Goal: Task Accomplishment & Management: Use online tool/utility

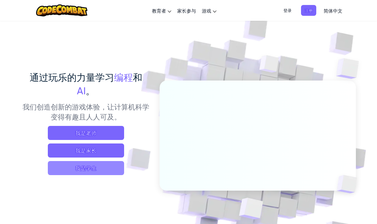
click at [97, 166] on span "我是学生" at bounding box center [86, 168] width 76 height 14
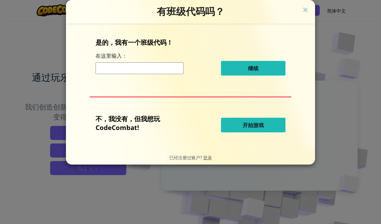
click at [155, 66] on input at bounding box center [140, 68] width 88 height 12
click at [270, 123] on button "开始游戏" at bounding box center [253, 125] width 65 height 15
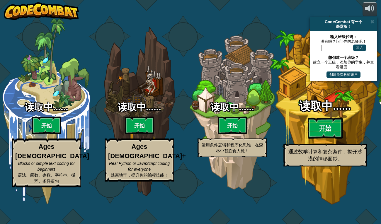
select select "zh-HANS"
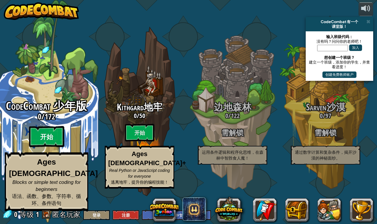
click at [51, 148] on btn "开始" at bounding box center [46, 136] width 35 height 21
select select "zh-HANS"
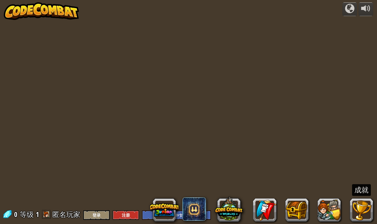
select select "zh-HANS"
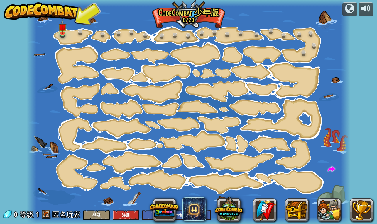
click at [55, 31] on div at bounding box center [189, 112] width 324 height 224
click at [73, 34] on div at bounding box center [189, 112] width 324 height 224
click at [66, 33] on div at bounding box center [62, 32] width 6 height 7
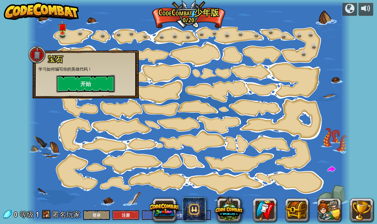
click at [81, 83] on button "开始" at bounding box center [85, 84] width 59 height 18
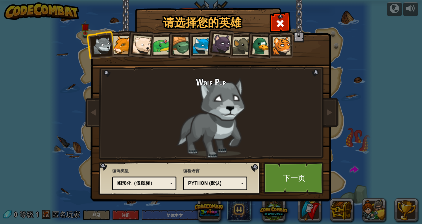
click at [164, 182] on div "图形化（仅图标）" at bounding box center [142, 183] width 51 height 7
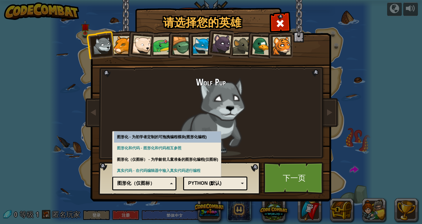
click at [121, 43] on div at bounding box center [122, 45] width 18 height 18
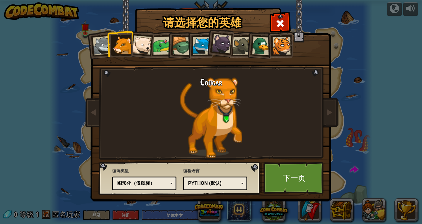
click at [144, 42] on div at bounding box center [141, 44] width 19 height 19
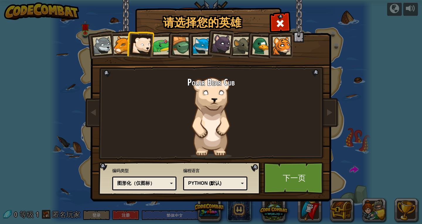
click at [167, 45] on li at bounding box center [180, 45] width 28 height 28
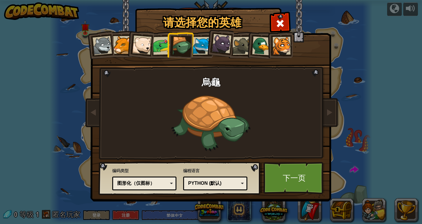
click at [165, 43] on div at bounding box center [162, 46] width 18 height 18
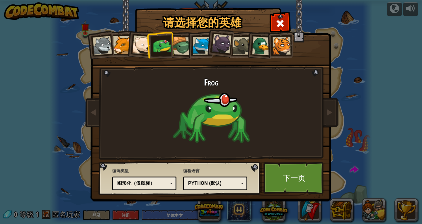
click at [197, 40] on div at bounding box center [202, 46] width 18 height 18
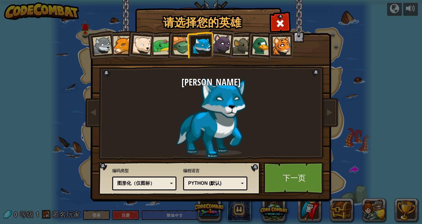
click at [263, 50] on div at bounding box center [261, 45] width 19 height 19
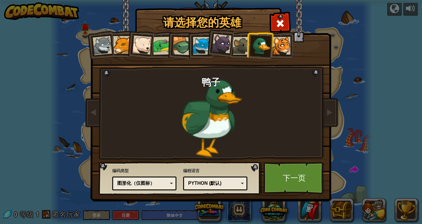
click at [244, 50] on div at bounding box center [242, 46] width 18 height 18
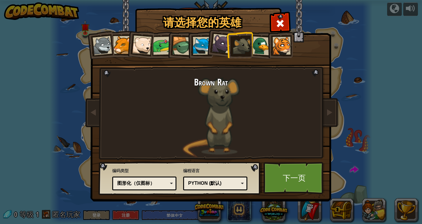
click at [283, 49] on div at bounding box center [282, 46] width 18 height 18
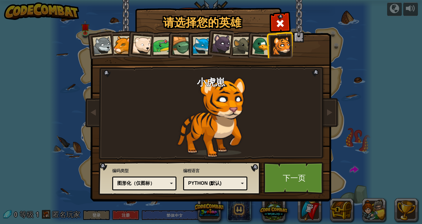
click at [152, 184] on div "图形化（仅图标）" at bounding box center [142, 183] width 51 height 7
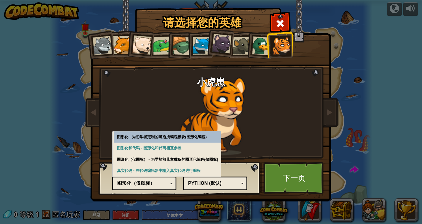
click at [155, 185] on div "图形化（仅图标）" at bounding box center [142, 183] width 51 height 7
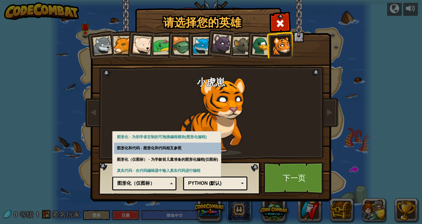
click at [224, 185] on div "Python (默认)" at bounding box center [213, 183] width 51 height 7
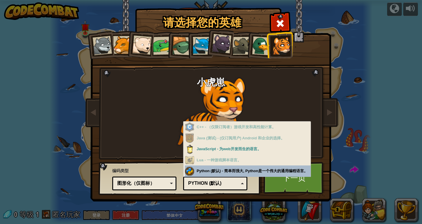
click at [222, 171] on div "编程语言 Python (默认) JavaScript Lua C++ Java (测试) Python (默认) C++ - （仅限订阅者）游戏开发和高性能…" at bounding box center [215, 179] width 64 height 24
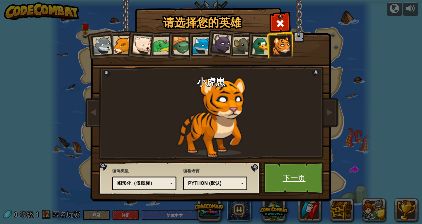
click at [302, 182] on link "下一页" at bounding box center [294, 178] width 61 height 32
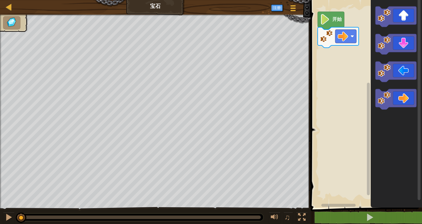
click at [336, 19] on text "开始" at bounding box center [337, 20] width 10 height 6
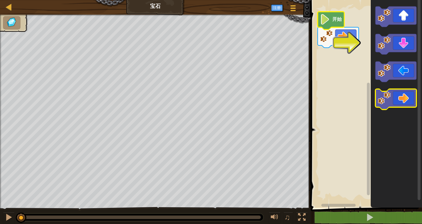
click at [377, 97] on icon "Blockly工作区" at bounding box center [396, 99] width 41 height 21
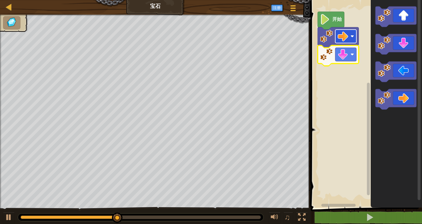
click at [347, 36] on image "Blockly工作区" at bounding box center [343, 36] width 11 height 11
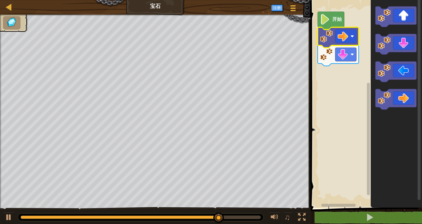
click at [334, 97] on rect "Blockly工作区" at bounding box center [365, 102] width 113 height 211
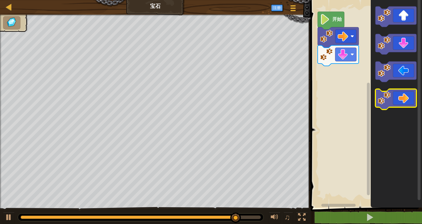
click at [377, 89] on icon "Blockly工作区" at bounding box center [396, 99] width 41 height 21
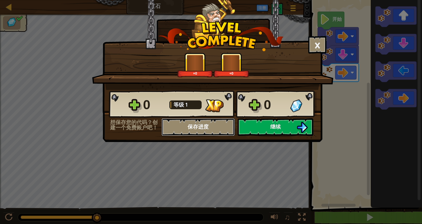
click at [213, 132] on button "保存进度" at bounding box center [198, 127] width 73 height 18
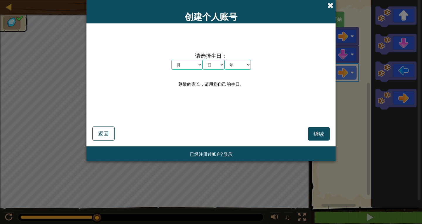
click at [332, 7] on span at bounding box center [331, 5] width 6 height 6
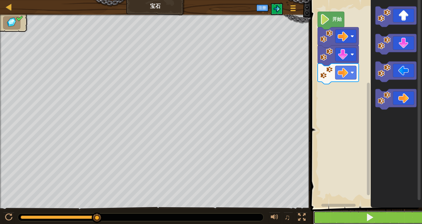
click at [372, 214] on span at bounding box center [370, 218] width 8 height 8
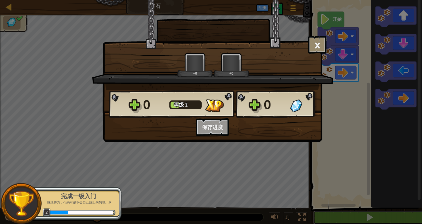
scroll to position [0, 0]
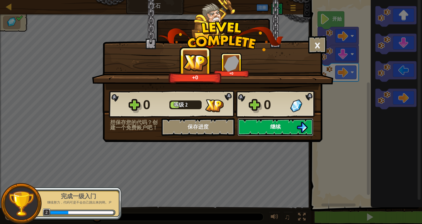
click at [283, 128] on button "继续" at bounding box center [276, 127] width 76 height 18
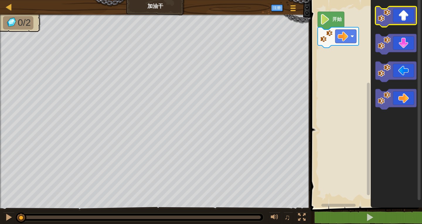
click at [377, 22] on icon "Blockly工作区" at bounding box center [396, 16] width 41 height 21
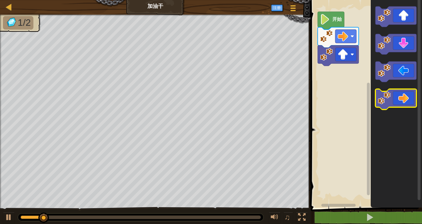
click at [377, 97] on icon "Blockly工作区" at bounding box center [396, 99] width 41 height 21
click at [377, 99] on icon "Blockly工作区" at bounding box center [396, 99] width 41 height 21
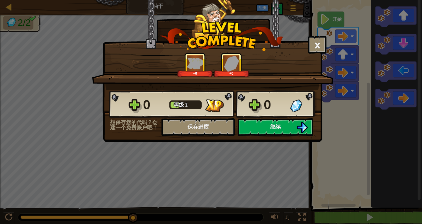
click at [280, 137] on div "× 这个关卡有多好玩？ +0 +0 Reticulating Splines... 0 等级 2 0 想保存您的代码？创建一个免费账户吧！ 保存进度 保存进度…" at bounding box center [213, 71] width 220 height 142
click at [285, 132] on button "继续" at bounding box center [276, 127] width 76 height 18
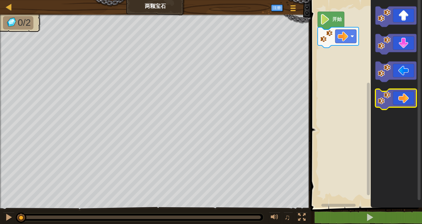
click at [377, 96] on icon "Blockly工作区" at bounding box center [396, 99] width 41 height 21
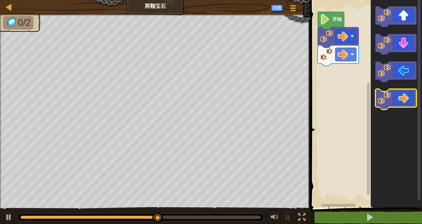
click at [377, 98] on icon "Blockly工作区" at bounding box center [396, 99] width 41 height 21
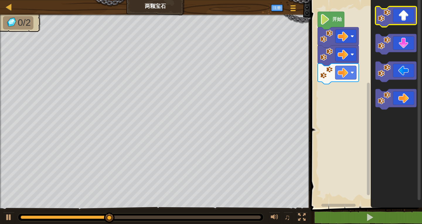
click at [377, 21] on icon "Blockly工作区" at bounding box center [396, 16] width 41 height 21
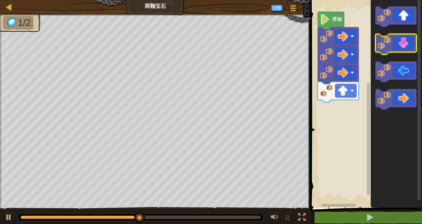
click at [377, 51] on icon "Blockly工作区" at bounding box center [396, 44] width 41 height 21
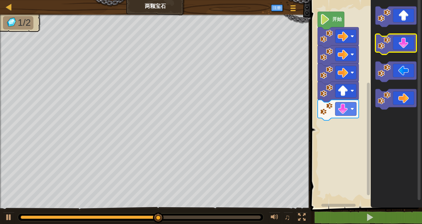
click at [377, 50] on icon "Blockly工作区" at bounding box center [396, 44] width 41 height 21
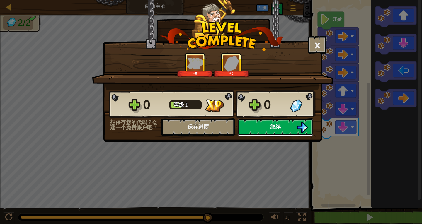
click at [285, 131] on button "继续" at bounding box center [276, 127] width 76 height 18
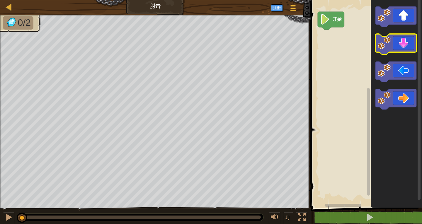
click at [377, 49] on icon "Blockly工作区" at bounding box center [396, 44] width 41 height 21
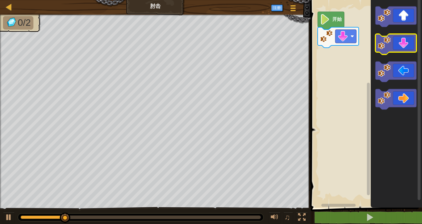
click at [377, 49] on icon "Blockly工作区" at bounding box center [396, 44] width 41 height 21
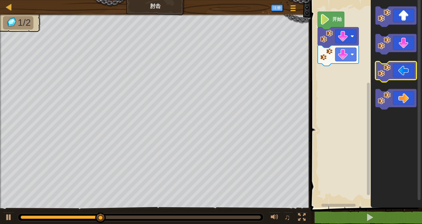
click at [377, 69] on icon "Blockly工作区" at bounding box center [396, 72] width 41 height 21
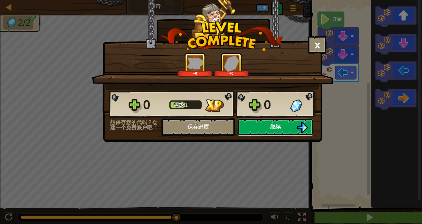
click at [278, 129] on span "继续" at bounding box center [275, 126] width 11 height 7
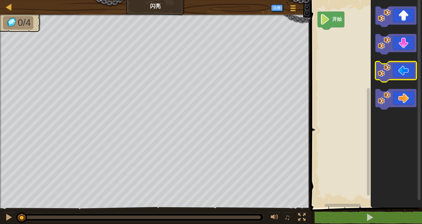
click at [377, 70] on icon "Blockly工作区" at bounding box center [396, 72] width 41 height 21
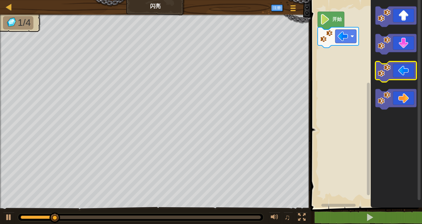
click at [377, 70] on icon "Blockly工作区" at bounding box center [396, 72] width 41 height 21
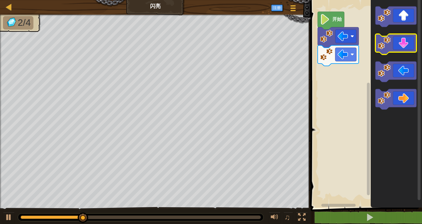
click at [377, 45] on icon "Blockly工作区" at bounding box center [396, 44] width 41 height 21
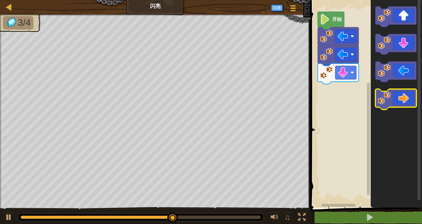
click at [377, 101] on icon "Blockly工作区" at bounding box center [396, 99] width 41 height 21
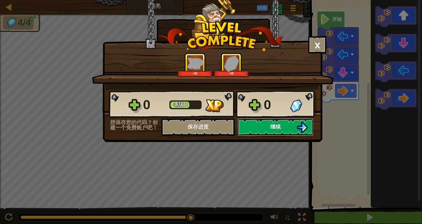
click at [280, 130] on span "继续" at bounding box center [275, 126] width 11 height 7
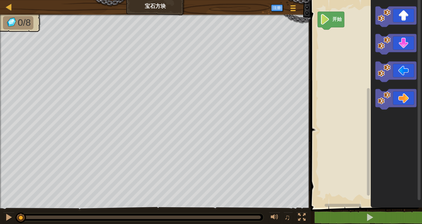
click at [339, 21] on text "开始" at bounding box center [337, 20] width 10 height 6
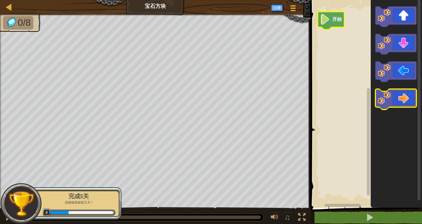
click at [377, 96] on icon "Blockly工作区" at bounding box center [396, 99] width 41 height 21
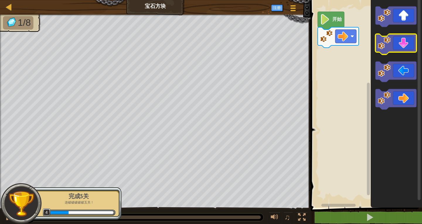
click at [377, 21] on icon "Blockly工作区" at bounding box center [396, 16] width 41 height 21
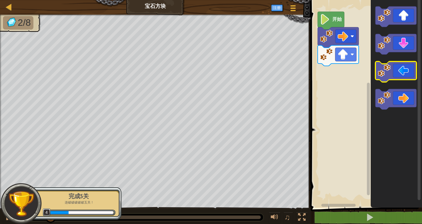
click at [377, 69] on icon "Blockly工作区" at bounding box center [396, 72] width 41 height 21
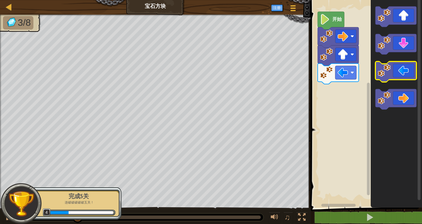
click at [377, 73] on icon "Blockly工作区" at bounding box center [396, 72] width 41 height 21
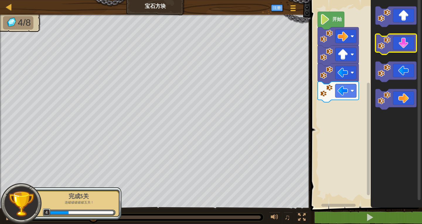
click at [377, 47] on icon "Blockly工作区" at bounding box center [396, 44] width 41 height 21
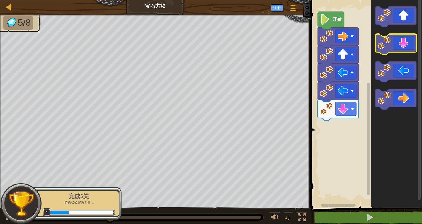
click at [377, 47] on icon "Blockly工作区" at bounding box center [396, 44] width 41 height 21
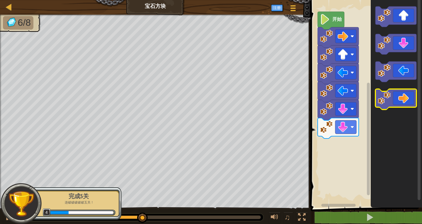
click at [377, 103] on icon "Blockly工作区" at bounding box center [396, 99] width 41 height 21
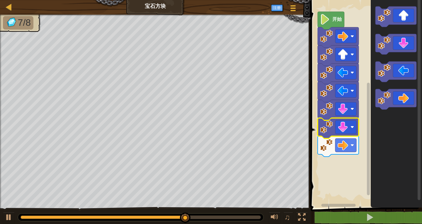
click at [327, 129] on image "Blockly工作区" at bounding box center [326, 127] width 13 height 13
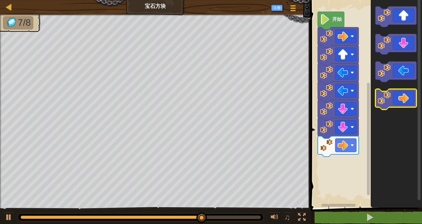
click at [377, 100] on icon "Blockly工作区" at bounding box center [396, 99] width 41 height 21
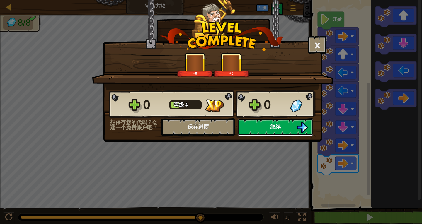
click at [279, 128] on span "继续" at bounding box center [275, 126] width 11 height 7
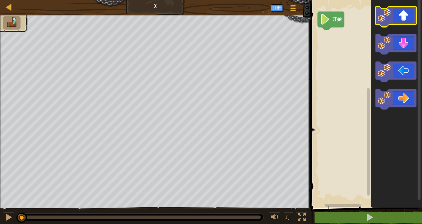
click at [377, 18] on icon "Blockly工作区" at bounding box center [396, 16] width 41 height 21
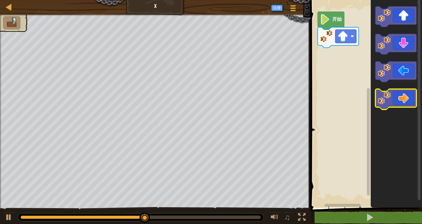
click at [377, 96] on icon "Blockly工作区" at bounding box center [396, 99] width 41 height 21
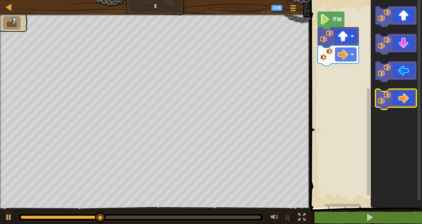
click at [377, 98] on icon "Blockly工作区" at bounding box center [396, 99] width 41 height 21
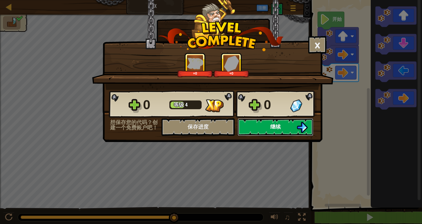
click at [289, 128] on button "继续" at bounding box center [276, 127] width 76 height 18
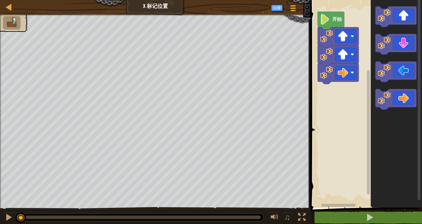
click at [337, 150] on rect "Blockly工作区" at bounding box center [365, 102] width 113 height 211
click at [377, 23] on icon "Blockly工作区" at bounding box center [396, 16] width 41 height 21
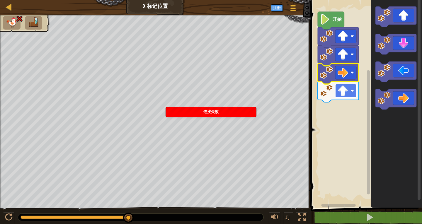
click at [348, 89] on image "Blockly工作区" at bounding box center [343, 91] width 11 height 11
click at [322, 95] on image "Blockly工作区" at bounding box center [326, 90] width 13 height 13
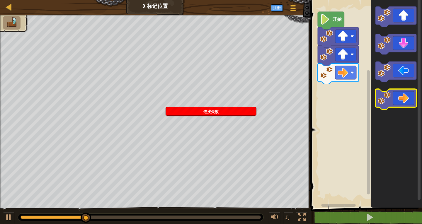
click at [377, 102] on icon "Blockly工作区" at bounding box center [396, 99] width 41 height 21
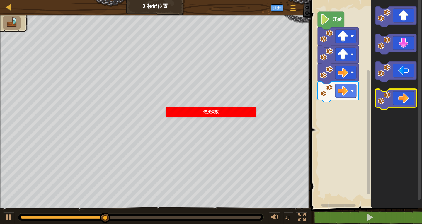
click at [377, 102] on icon "Blockly工作区" at bounding box center [396, 99] width 41 height 21
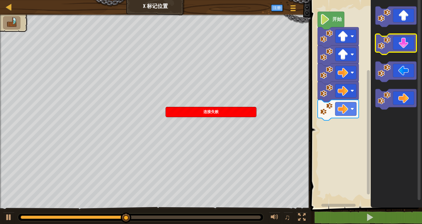
click at [377, 48] on icon "Blockly工作区" at bounding box center [396, 44] width 41 height 21
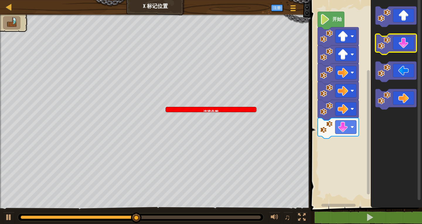
click at [377, 47] on icon "Blockly工作区" at bounding box center [396, 44] width 41 height 21
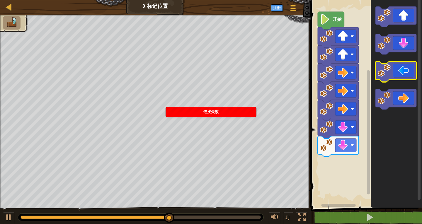
click at [377, 77] on icon "Blockly工作区" at bounding box center [396, 72] width 41 height 21
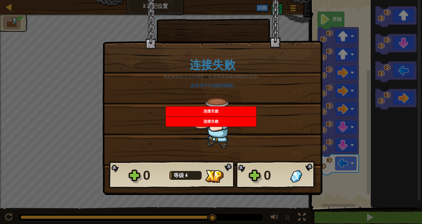
click at [272, 130] on div "连接失败 看起来你还没连接网络！检查网络连接后刷新此页面。 首页 | 关于 | FAQ | 联系我们" at bounding box center [213, 104] width 208 height 114
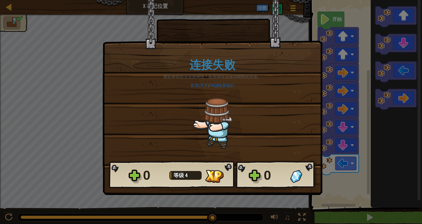
click at [243, 127] on div "连接失败 看起来你还没连接网络！检查网络连接后刷新此页面。 首页 | 关于 | FAQ | 联系我们" at bounding box center [213, 104] width 208 height 114
click at [265, 146] on div "连接失败 看起来你还没连接网络！检查网络连接后刷新此页面。 首页 | 关于 | FAQ | 联系我们" at bounding box center [213, 104] width 208 height 114
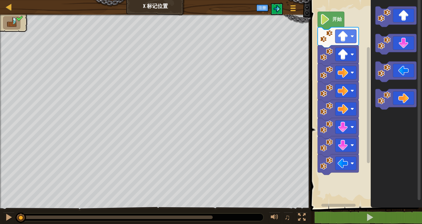
click at [326, 23] on image "Blockly工作区" at bounding box center [325, 19] width 10 height 11
click at [333, 23] on icon "Blockly工作区" at bounding box center [331, 21] width 27 height 18
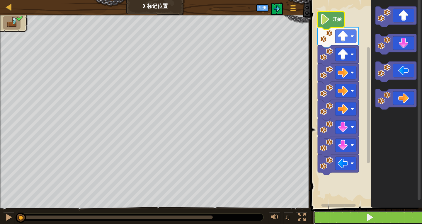
click at [369, 216] on span at bounding box center [370, 218] width 8 height 8
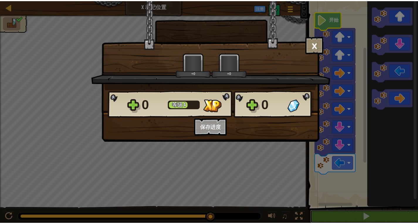
scroll to position [0, 0]
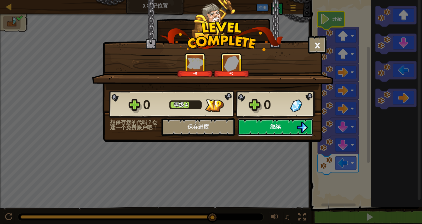
click at [277, 128] on span "继续" at bounding box center [275, 126] width 11 height 7
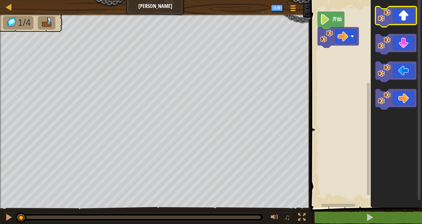
click at [410, 18] on icon "Blockly工作区" at bounding box center [396, 16] width 41 height 21
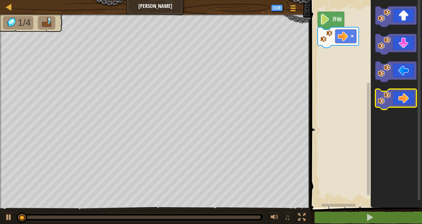
click at [410, 103] on icon "Blockly工作区" at bounding box center [396, 99] width 41 height 21
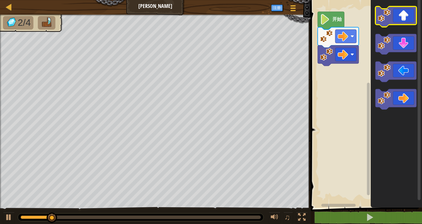
click at [408, 20] on icon "Blockly工作区" at bounding box center [396, 16] width 41 height 21
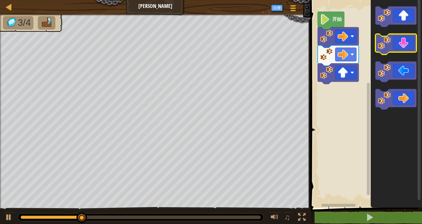
click at [399, 48] on icon "Blockly工作区" at bounding box center [396, 44] width 41 height 21
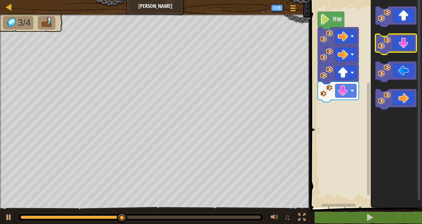
click at [399, 48] on icon "Blockly工作区" at bounding box center [396, 44] width 41 height 21
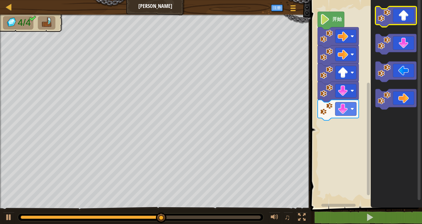
click at [406, 21] on icon "Blockly工作区" at bounding box center [396, 16] width 41 height 21
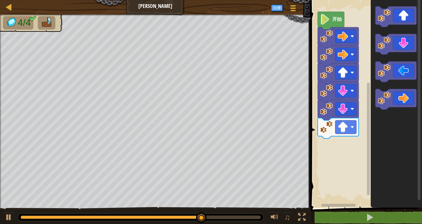
click at [403, 105] on icon "Blockly工作区" at bounding box center [396, 99] width 41 height 21
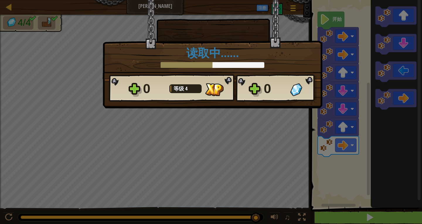
click at [374, 219] on div "× 这个关卡有多好玩？ 读取中…… Reticulating Splines... 读取中…… 0 等级 4 0 想保存您的代码？创建一个免费账户吧！ 保存进…" at bounding box center [211, 112] width 422 height 224
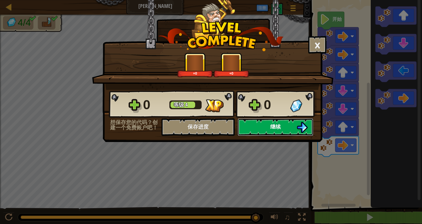
click at [277, 125] on span "继续" at bounding box center [275, 126] width 11 height 7
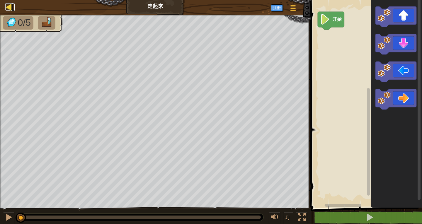
click at [11, 8] on div at bounding box center [8, 6] width 7 height 7
select select "zh-HANS"
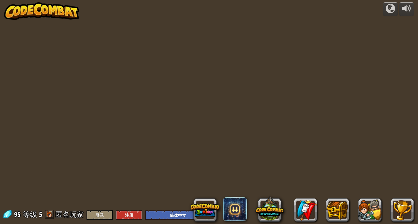
select select "zh-HANS"
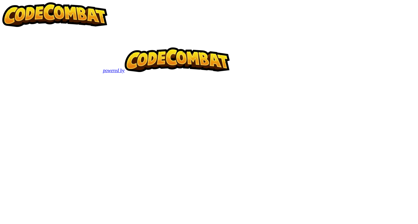
select select "zh-HANS"
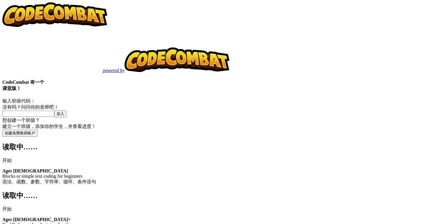
select select "zh-HANS"
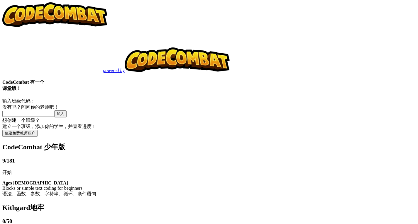
select select "zh-HANS"
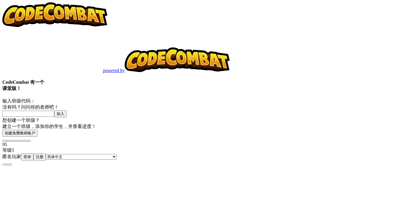
select select "zh-HANS"
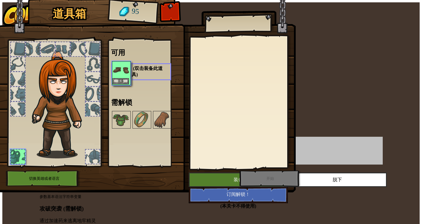
click at [129, 78] on img at bounding box center [121, 70] width 16 height 16
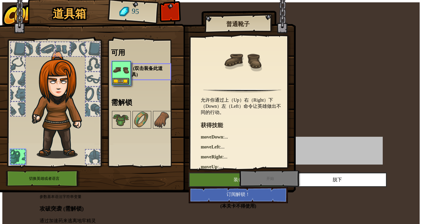
click at [129, 84] on button "装备" at bounding box center [121, 81] width 16 height 6
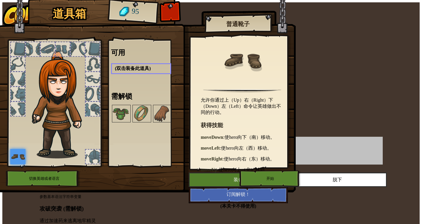
click at [240, 187] on button "开始" at bounding box center [270, 179] width 61 height 16
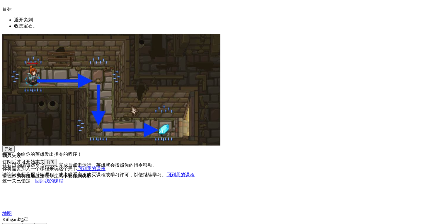
click at [15, 153] on button "开始" at bounding box center [8, 149] width 12 height 7
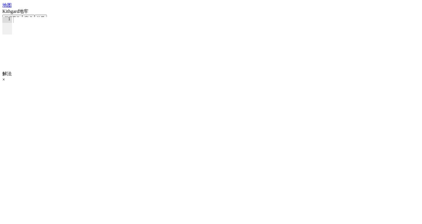
type textarea "hero.moveRight()"
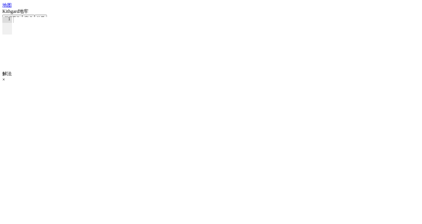
drag, startPoint x: 352, startPoint y: 45, endPoint x: 363, endPoint y: 44, distance: 10.9
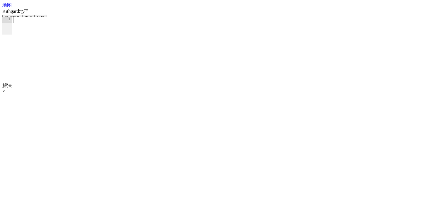
drag, startPoint x: 346, startPoint y: 55, endPoint x: 348, endPoint y: 49, distance: 6.3
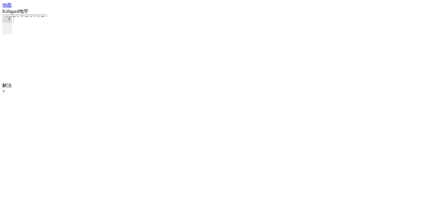
drag, startPoint x: 344, startPoint y: 56, endPoint x: 349, endPoint y: 48, distance: 10.0
drag, startPoint x: 346, startPoint y: 55, endPoint x: 390, endPoint y: 55, distance: 43.4
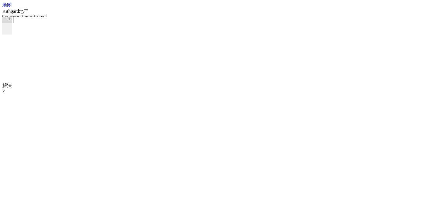
type textarea "hero.moveRight()"
drag, startPoint x: 355, startPoint y: 63, endPoint x: 344, endPoint y: 66, distance: 11.5
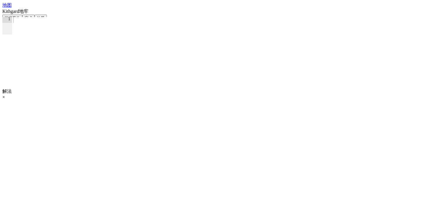
type textarea "hero.moveDown(steps)"
drag, startPoint x: 389, startPoint y: 62, endPoint x: 333, endPoint y: 62, distance: 55.7
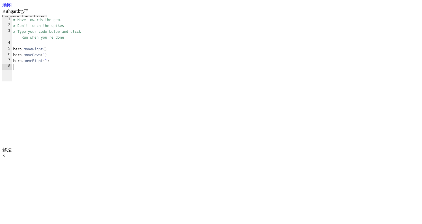
drag, startPoint x: 384, startPoint y: 50, endPoint x: 374, endPoint y: 51, distance: 9.8
drag, startPoint x: 386, startPoint y: 56, endPoint x: 376, endPoint y: 58, distance: 10.5
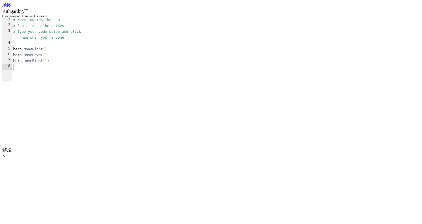
type textarea "hero.moveRight()"
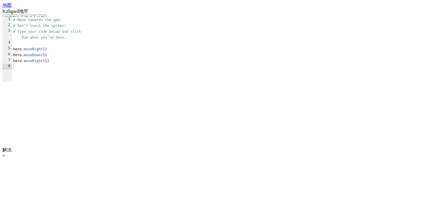
drag, startPoint x: 189, startPoint y: 171, endPoint x: 157, endPoint y: 168, distance: 31.8
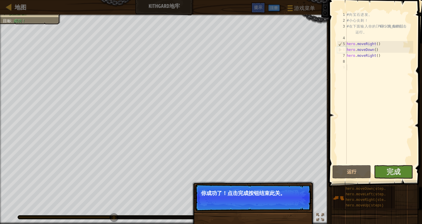
click at [253, 199] on p "你成功了！点击完成按钮结束此关。" at bounding box center [253, 197] width 116 height 27
click at [404, 177] on button "完成" at bounding box center [393, 171] width 39 height 13
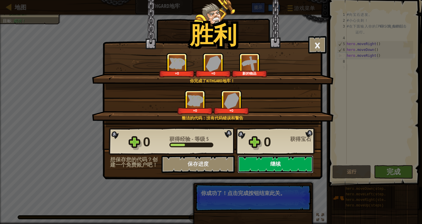
click at [273, 163] on button "继续" at bounding box center [276, 165] width 76 height 18
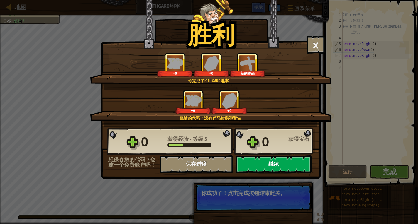
select select "zh-HANS"
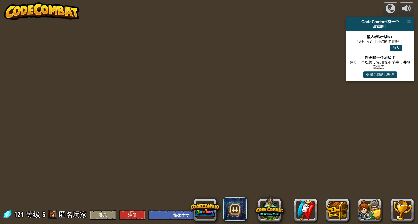
select select "zh-HANS"
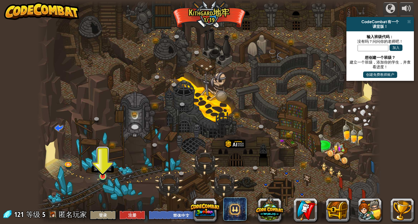
click at [102, 174] on img at bounding box center [102, 167] width 9 height 20
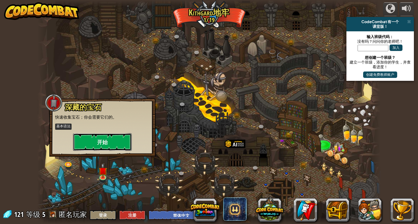
click at [105, 139] on button "开始" at bounding box center [102, 142] width 59 height 18
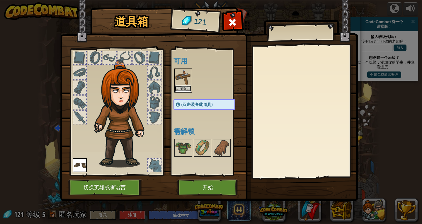
click at [187, 86] on button "装备" at bounding box center [183, 89] width 16 height 6
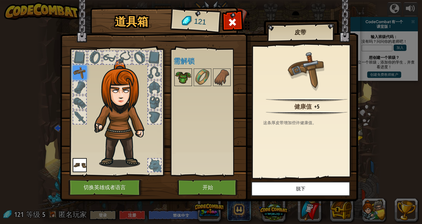
click at [187, 79] on img at bounding box center [183, 77] width 16 height 16
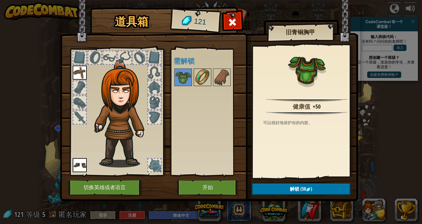
click at [200, 78] on img at bounding box center [202, 77] width 16 height 16
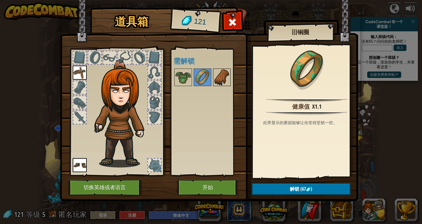
click at [218, 77] on img at bounding box center [222, 77] width 16 height 16
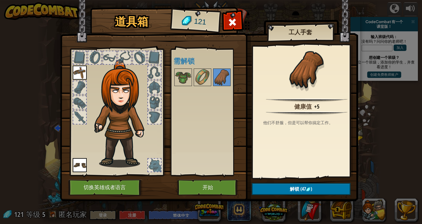
click at [172, 80] on div "可用 装备 装备 (双击装备此道具) 需解锁" at bounding box center [207, 113] width 72 height 128
click at [176, 77] on img at bounding box center [183, 77] width 16 height 16
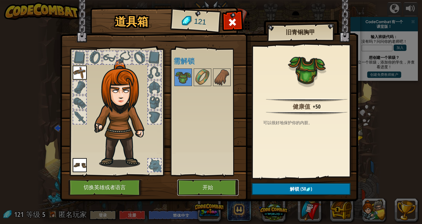
click at [203, 186] on button "开始" at bounding box center [207, 188] width 61 height 16
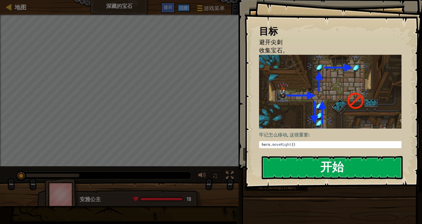
click at [294, 166] on button "开始" at bounding box center [332, 167] width 141 height 23
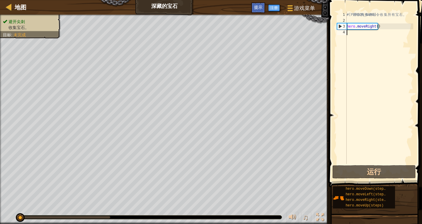
click at [350, 41] on div "# 利 用 你 的 移 动 命 令 收 集 所 有 宝 石 。 hero . moveRight ( )" at bounding box center [380, 94] width 68 height 164
type textarea "h"
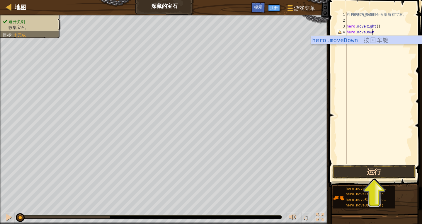
scroll to position [3, 2]
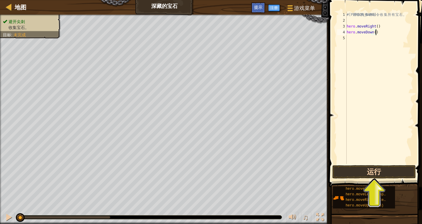
type textarea "hero.moveDown()"
click at [368, 172] on button "运行" at bounding box center [375, 171] width 84 height 13
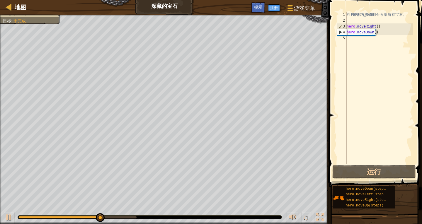
click at [353, 38] on div "# 利 用 你 的 移 动 命 令 收 集 所 有 宝 石 。 hero . moveRight ( ) hero . moveDown ( )" at bounding box center [380, 94] width 68 height 164
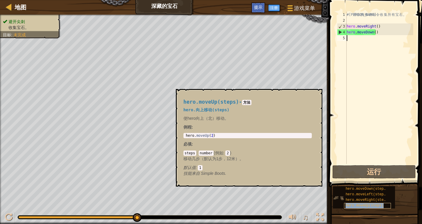
click at [371, 205] on span "hero.moveUp(steps)" at bounding box center [365, 206] width 38 height 4
click at [363, 207] on span "hero.moveUp(steps)" at bounding box center [365, 206] width 38 height 4
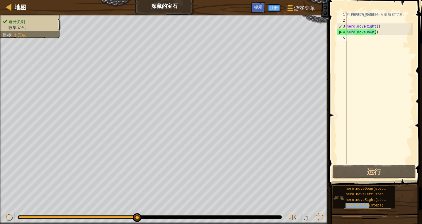
click at [363, 207] on span "hero.moveUp(steps)" at bounding box center [365, 206] width 38 height 4
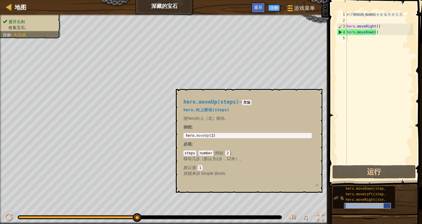
type textarea "hero.moveUp(steps)"
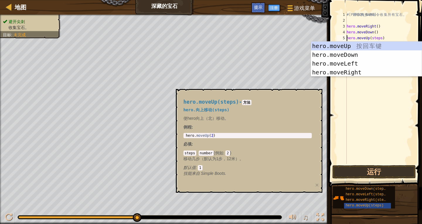
click at [373, 117] on div "# 利 用 你 的 移 动 命 令 收 集 所 有 宝 石 。 hero . moveRight ( ) hero . moveDown ( ) hero .…" at bounding box center [380, 94] width 68 height 164
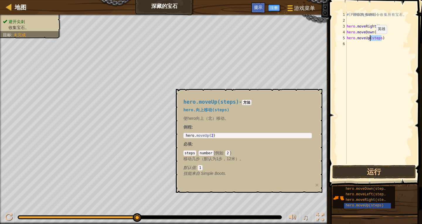
drag, startPoint x: 381, startPoint y: 40, endPoint x: 371, endPoint y: 39, distance: 10.0
click at [371, 39] on div "# 利 用 你 的 移 动 命 令 收 集 所 有 宝 石 。 hero . moveRight ( ) hero . moveDown ( ) hero .…" at bounding box center [380, 94] width 68 height 164
drag, startPoint x: 375, startPoint y: 39, endPoint x: 377, endPoint y: 38, distance: 3.0
click at [375, 39] on div "# 利 用 你 的 移 动 命 令 收 集 所 有 宝 石 。 hero . moveRight ( ) hero . moveDown ( ) hero .…" at bounding box center [380, 88] width 68 height 153
drag, startPoint x: 380, startPoint y: 37, endPoint x: 371, endPoint y: 38, distance: 9.2
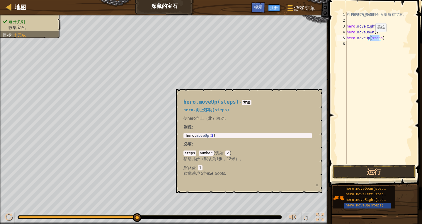
click at [371, 38] on div "# 利 用 你 的 移 动 命 令 收 集 所 有 宝 石 。 hero . moveRight ( ) hero . moveDown ( ) hero .…" at bounding box center [380, 94] width 68 height 164
click at [382, 171] on button "运行" at bounding box center [375, 171] width 84 height 13
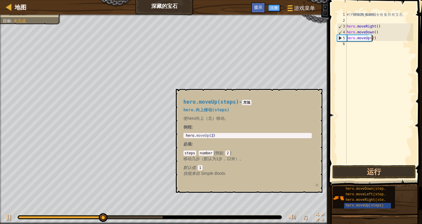
scroll to position [3, 2]
click at [372, 168] on button "运行" at bounding box center [375, 171] width 84 height 13
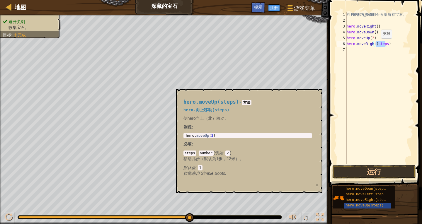
drag, startPoint x: 385, startPoint y: 44, endPoint x: 376, endPoint y: 44, distance: 9.1
click at [376, 44] on div "# 利 用 你 的 移 动 命 令 收 集 所 有 宝 石 。 hero . moveRight ( ) hero . moveDown ( ) hero .…" at bounding box center [380, 94] width 68 height 164
click at [374, 175] on button "运行" at bounding box center [375, 171] width 84 height 13
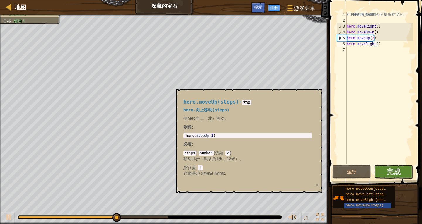
click at [215, 90] on div "hero.moveUp(steps) - 方法 hero.向上移动(steps) 使hero向上（北）移动。 例程 : 1 hero . moveUp ( 2…" at bounding box center [249, 141] width 147 height 104
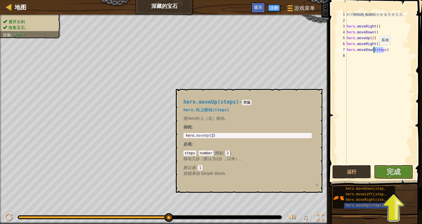
drag, startPoint x: 384, startPoint y: 50, endPoint x: 375, endPoint y: 51, distance: 9.1
click at [375, 51] on div "# 利 用 你 的 移 动 命 令 收 集 所 有 宝 石 。 hero . moveRight ( ) hero . moveDown ( ) hero .…" at bounding box center [380, 94] width 68 height 164
type textarea "hero.moveDown()"
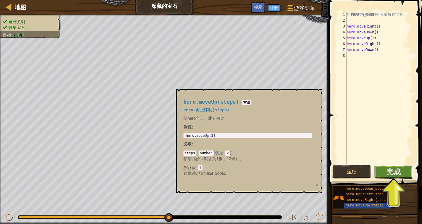
click at [389, 176] on span "完成" at bounding box center [394, 171] width 14 height 9
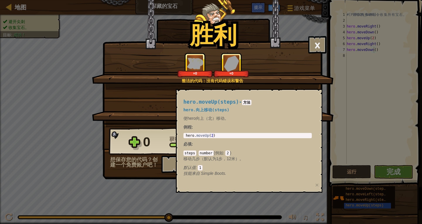
click at [269, 163] on div "steps : number ( 例如 : 2 ) 移动几步（默认为1步，12米）。 默认值 : 1" at bounding box center [248, 160] width 128 height 21
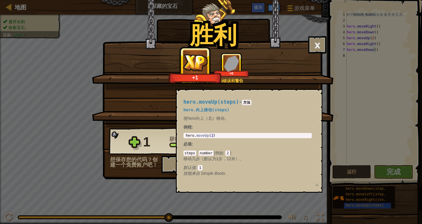
click at [238, 147] on p "必填 :" at bounding box center [248, 144] width 128 height 6
click at [218, 133] on div "hero.moveUp(steps) - 方法 hero.向上移动(steps) 使hero向上（北）移动。 例程 : 1 hero . moveUp ( 2…" at bounding box center [248, 138] width 137 height 88
type textarea "hero.moveUp(2)"
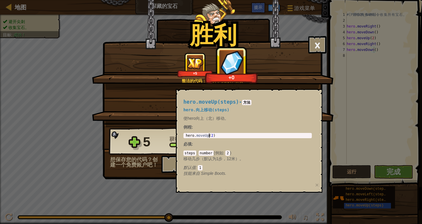
click at [209, 135] on div "hero . moveUp ( 2 )" at bounding box center [248, 140] width 126 height 12
drag, startPoint x: 206, startPoint y: 136, endPoint x: 214, endPoint y: 135, distance: 7.9
click at [206, 136] on div "hero . moveUp ( 2 )" at bounding box center [248, 140] width 126 height 12
drag, startPoint x: 214, startPoint y: 135, endPoint x: 189, endPoint y: 134, distance: 24.4
click at [189, 134] on div "hero . moveUp ( 2 )" at bounding box center [248, 140] width 126 height 12
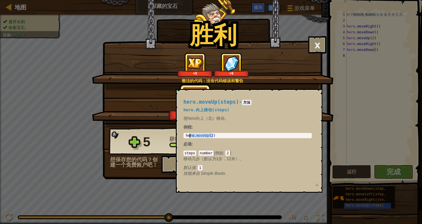
click at [233, 123] on div "hero.moveUp(steps) - 方法 hero.向上移动(steps) 使hero向上（北）移动。 例程 : hero.moveUp(2) 1 he…" at bounding box center [248, 138] width 137 height 88
click at [268, 98] on div "hero.moveUp(steps) - 方法 hero.向上移动(steps) 使hero向上（北）移动。 例程 : hero.moveUp(2) 1 he…" at bounding box center [248, 138] width 137 height 88
click at [350, 198] on div "胜利 × 你很快就会知道宝石的用处。 这个关卡有多好玩？ 整洁的代码：没有代码错误和警告 +5 +9 你完成了 深藏的宝石。 +11 +18 Reticula…" at bounding box center [211, 112] width 422 height 224
